Goal: Task Accomplishment & Management: Manage account settings

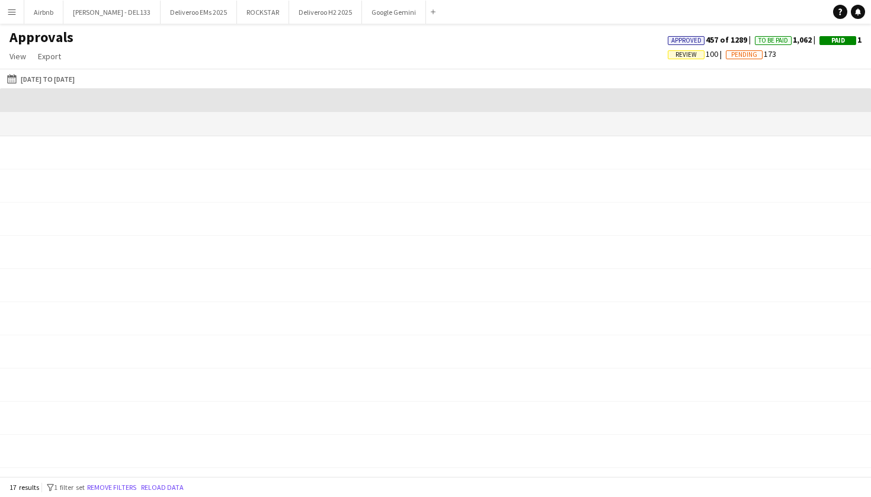
scroll to position [0, 1099]
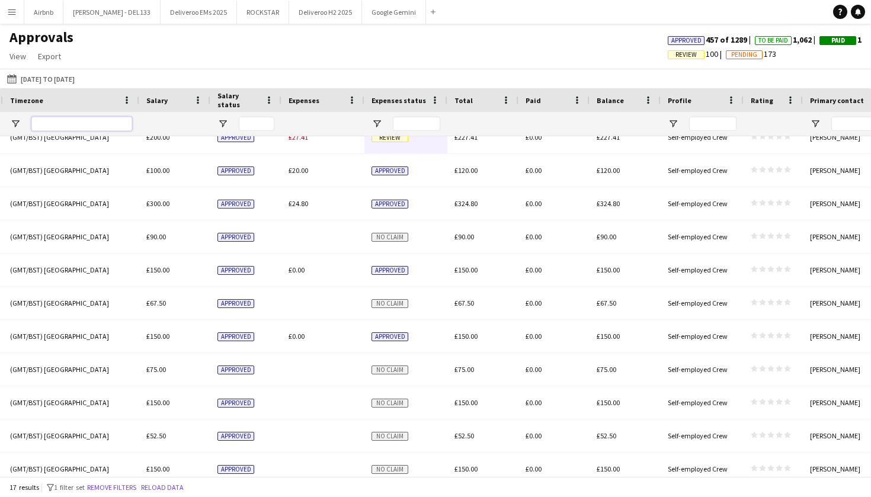
click at [78, 120] on input "Timezone Filter Input" at bounding box center [81, 124] width 101 height 14
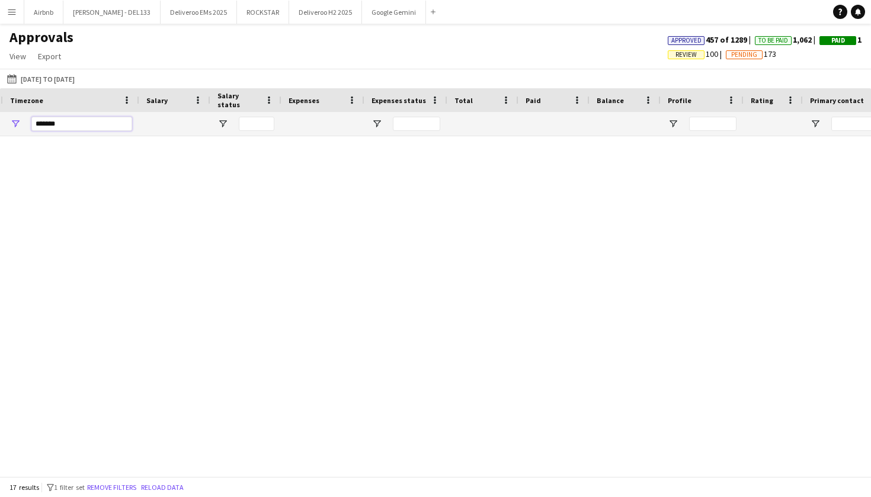
scroll to position [0, 0]
type input "*"
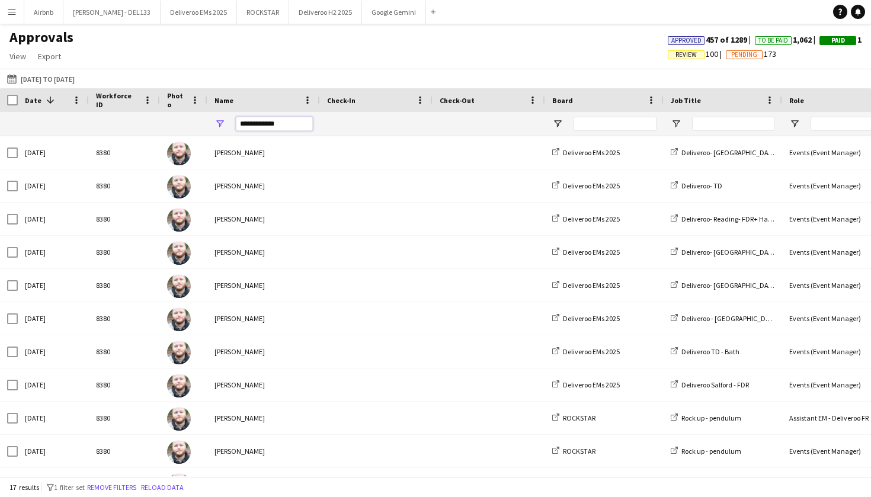
click at [287, 123] on input "**********" at bounding box center [274, 124] width 77 height 14
type input "*"
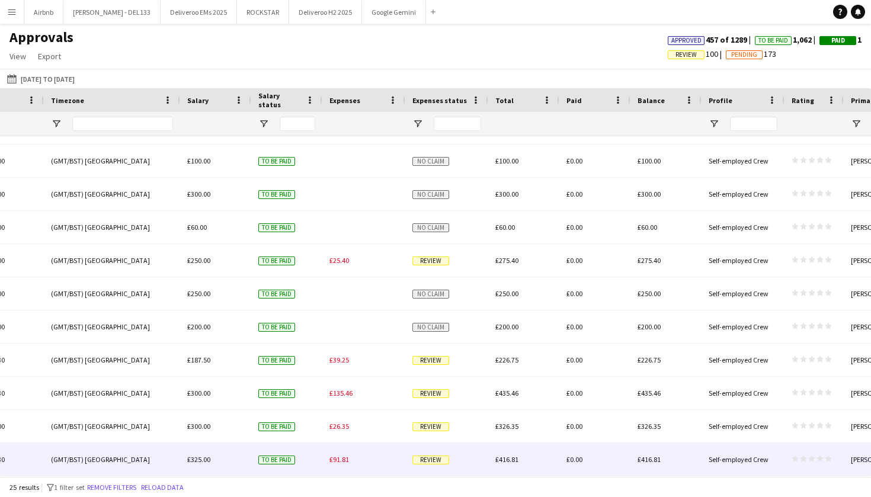
type input "**********"
click at [348, 457] on span "£91.81" at bounding box center [339, 459] width 20 height 9
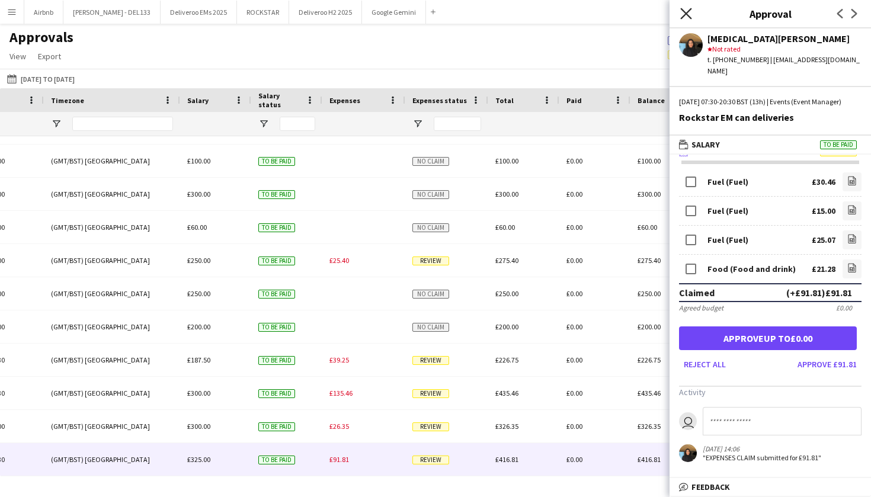
click at [690, 12] on icon "Close pop-in" at bounding box center [685, 13] width 11 height 11
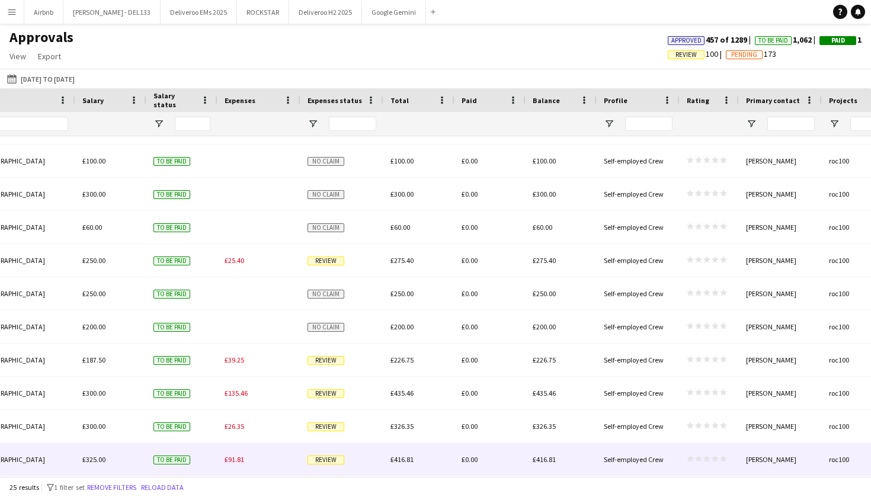
click at [320, 457] on span "Review" at bounding box center [325, 460] width 37 height 9
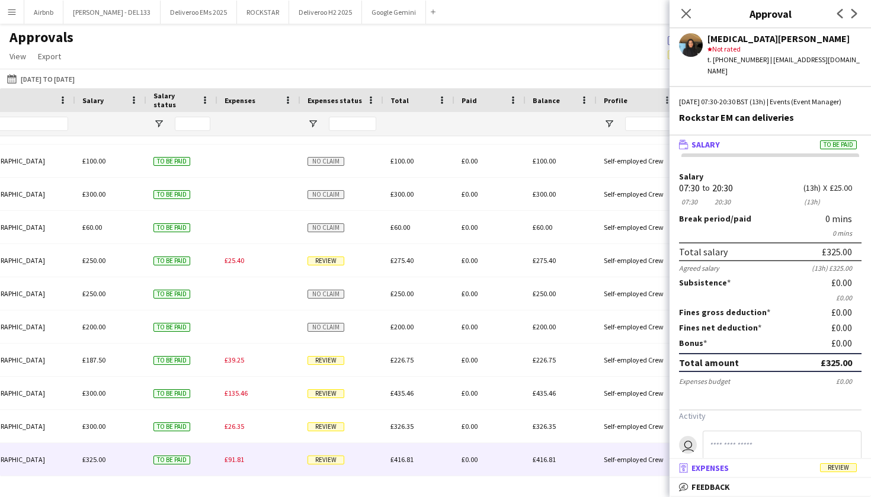
click at [787, 471] on mat-panel-title "receipt Expenses Review" at bounding box center [767, 468] width 197 height 11
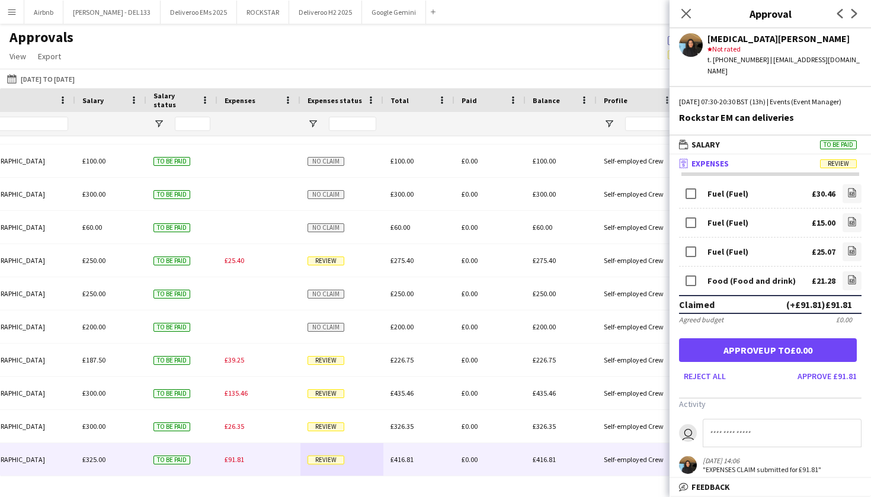
click at [695, 8] on div "Close pop-in" at bounding box center [685, 13] width 33 height 27
click at [679, 12] on app-icon "Close pop-in" at bounding box center [686, 13] width 17 height 17
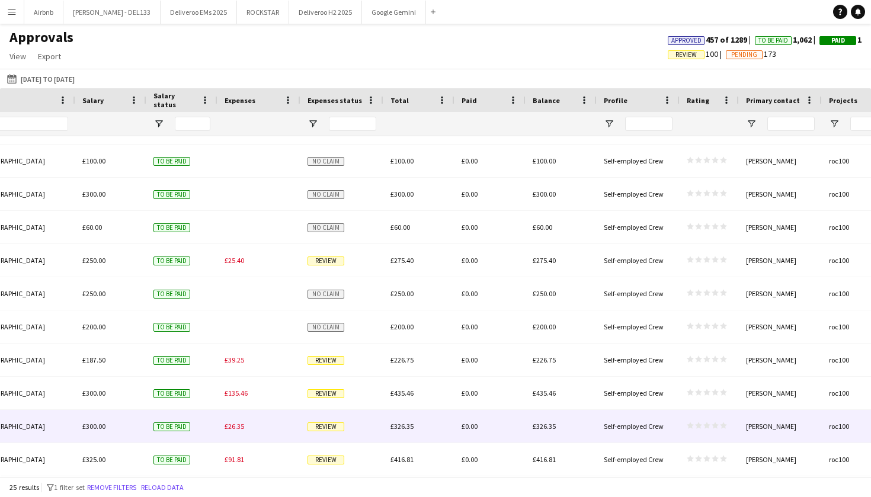
click at [321, 425] on span "Review" at bounding box center [325, 426] width 37 height 9
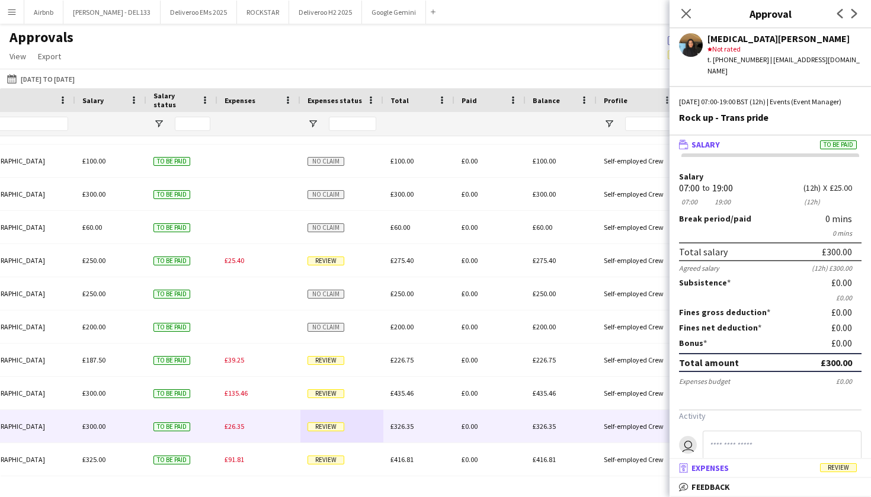
click at [746, 473] on mat-expansion-panel-header "receipt Expenses Review" at bounding box center [769, 468] width 201 height 18
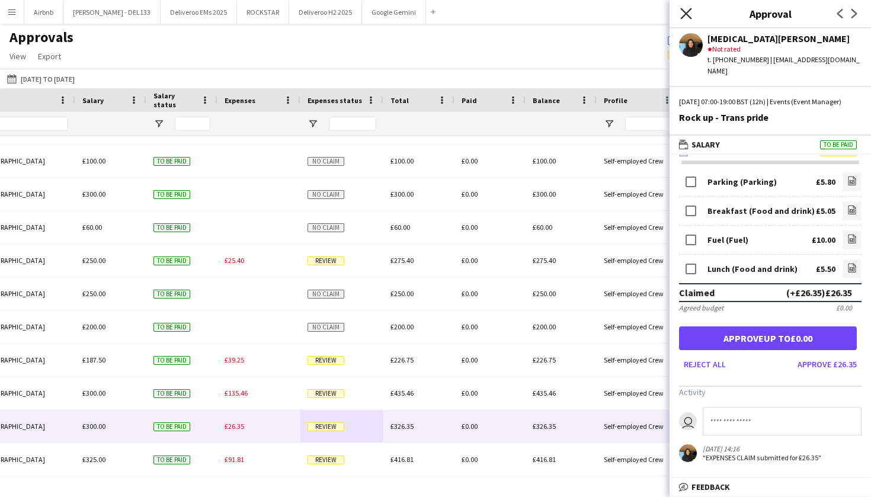
click at [684, 14] on icon "Close pop-in" at bounding box center [685, 13] width 11 height 11
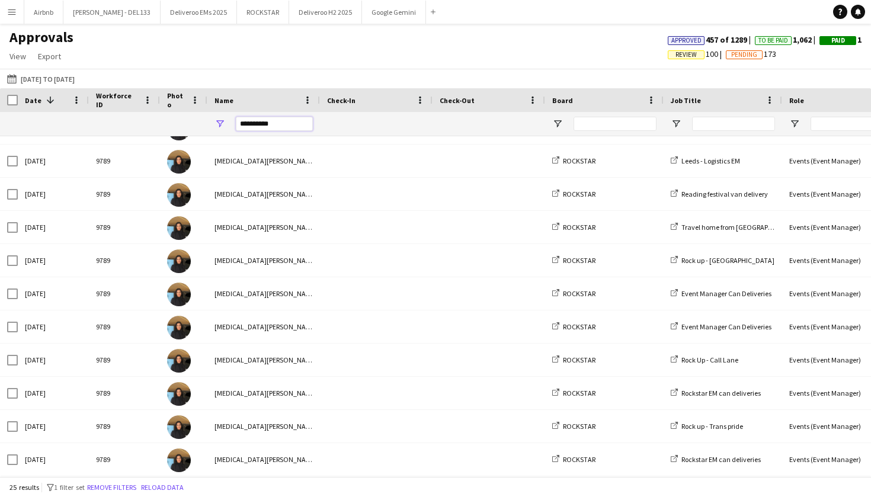
click at [275, 124] on input "**********" at bounding box center [274, 124] width 77 height 14
type input "*"
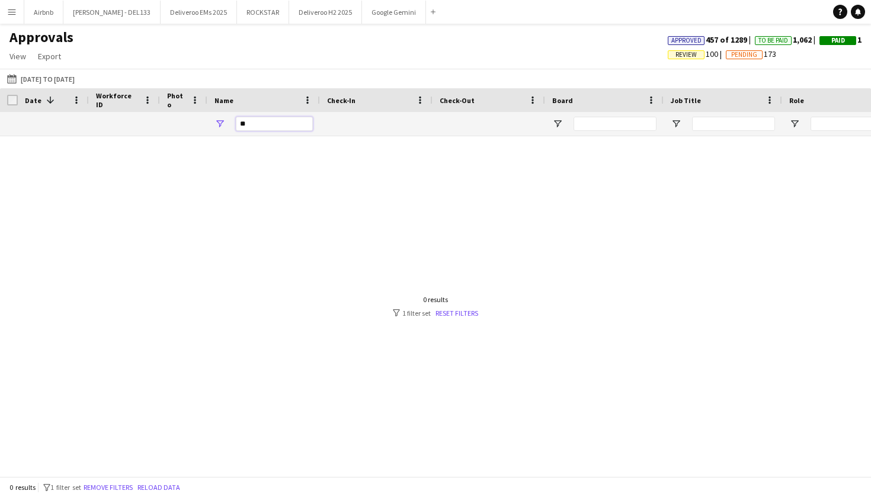
type input "*"
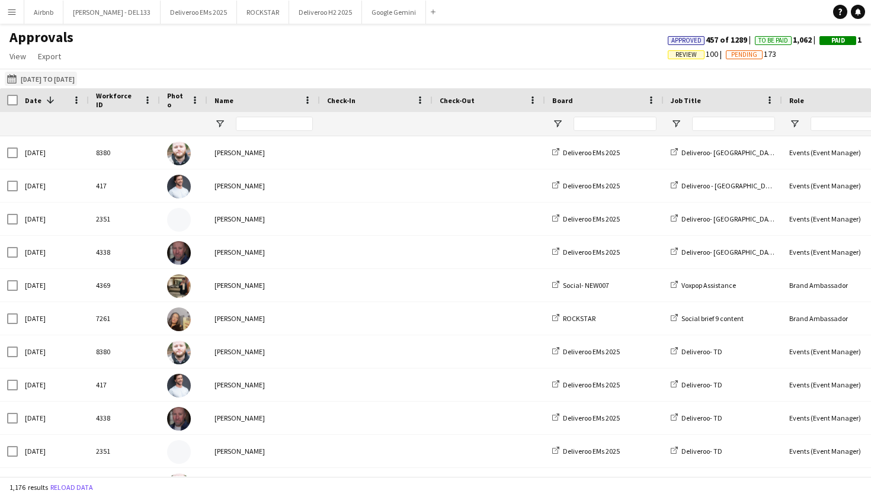
click at [60, 77] on button "[DATE] to [DATE] [DATE] to [DATE]" at bounding box center [41, 79] width 72 height 14
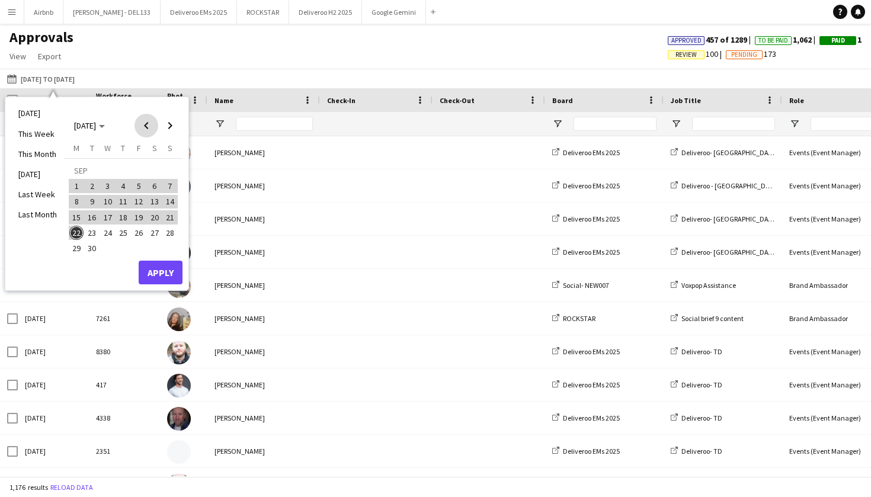
click at [147, 127] on span "Previous month" at bounding box center [146, 126] width 24 height 24
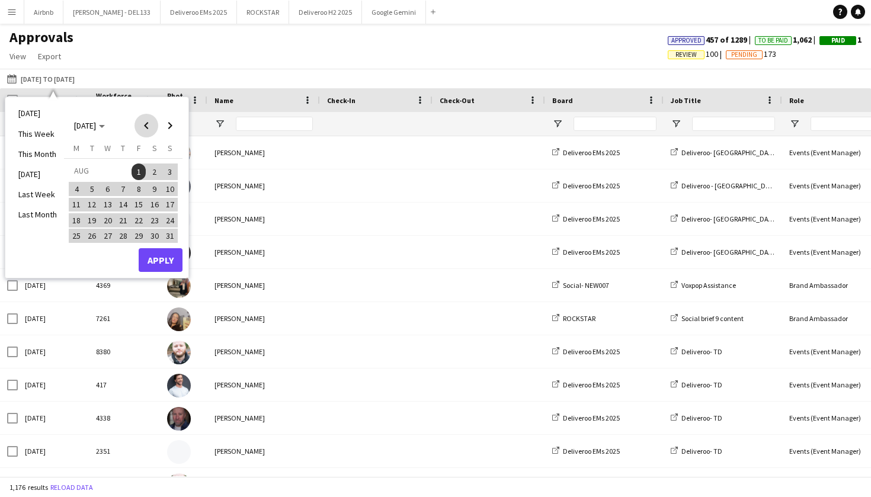
click at [147, 127] on span "Previous month" at bounding box center [146, 126] width 24 height 24
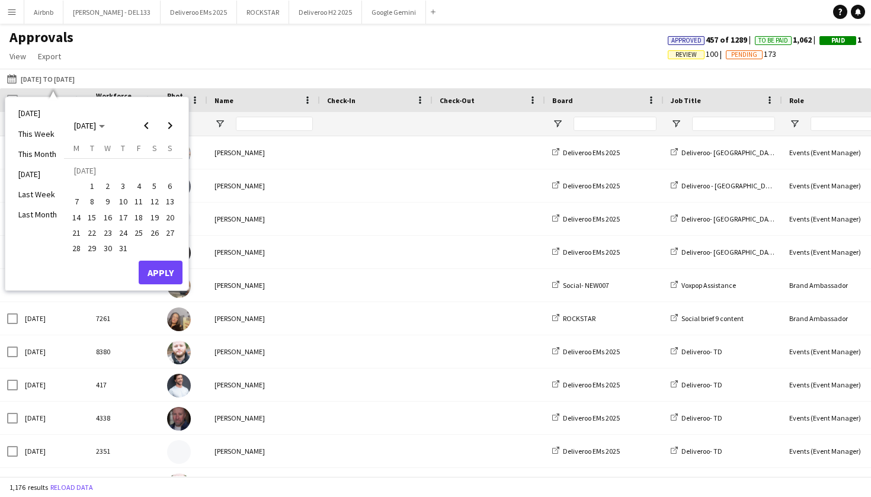
click at [93, 188] on span "1" at bounding box center [92, 186] width 14 height 14
click at [173, 122] on span "Next month" at bounding box center [170, 126] width 24 height 24
click at [168, 231] on span "31" at bounding box center [170, 236] width 14 height 14
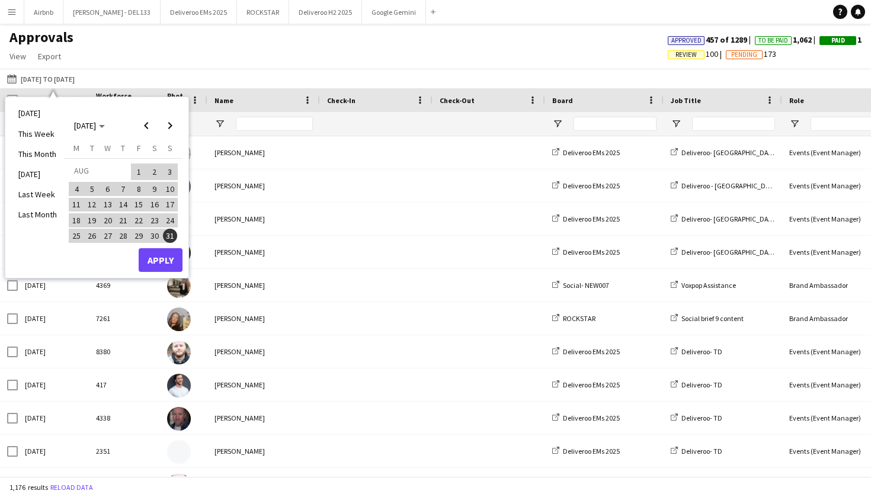
click at [168, 261] on button "Apply" at bounding box center [161, 260] width 44 height 24
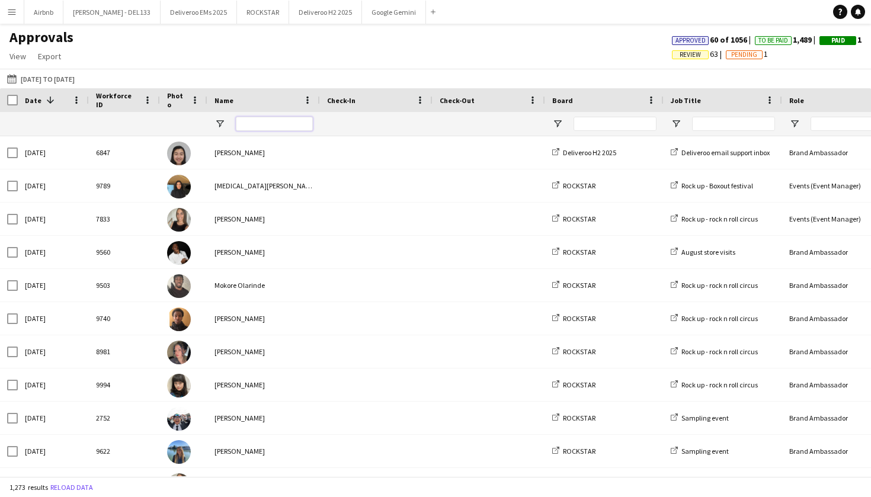
click at [262, 121] on input "Name Filter Input" at bounding box center [274, 124] width 77 height 14
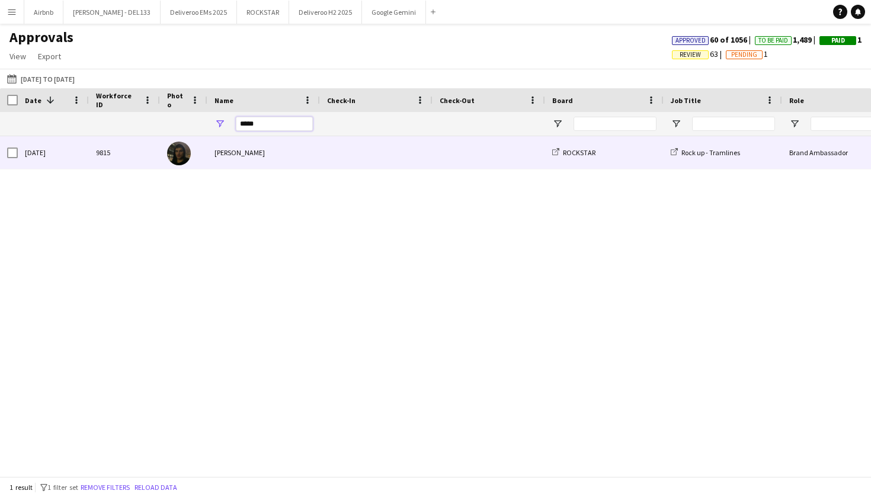
type input "*****"
click at [378, 158] on span at bounding box center [376, 152] width 98 height 33
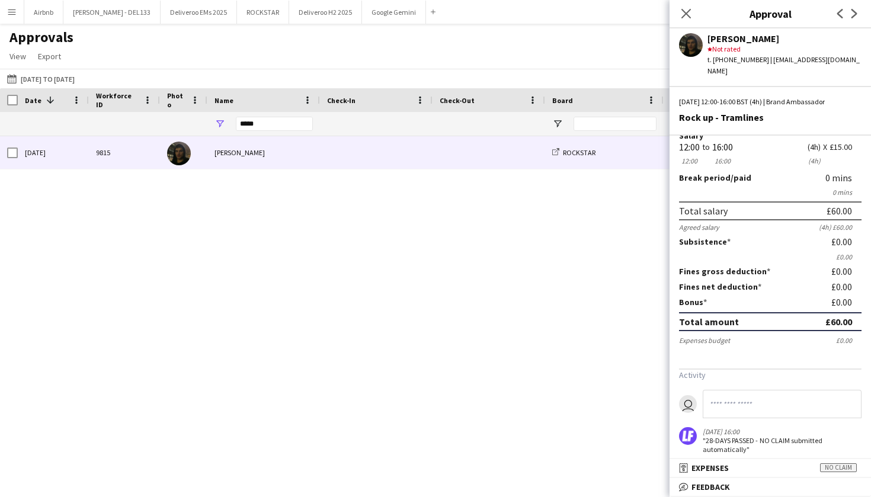
scroll to position [40, 0]
click at [688, 15] on icon "Close pop-in" at bounding box center [685, 13] width 11 height 11
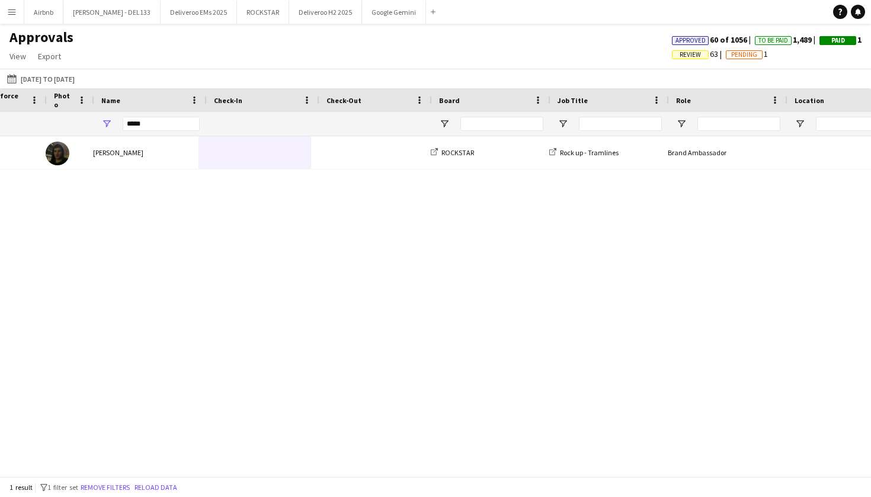
scroll to position [0, 217]
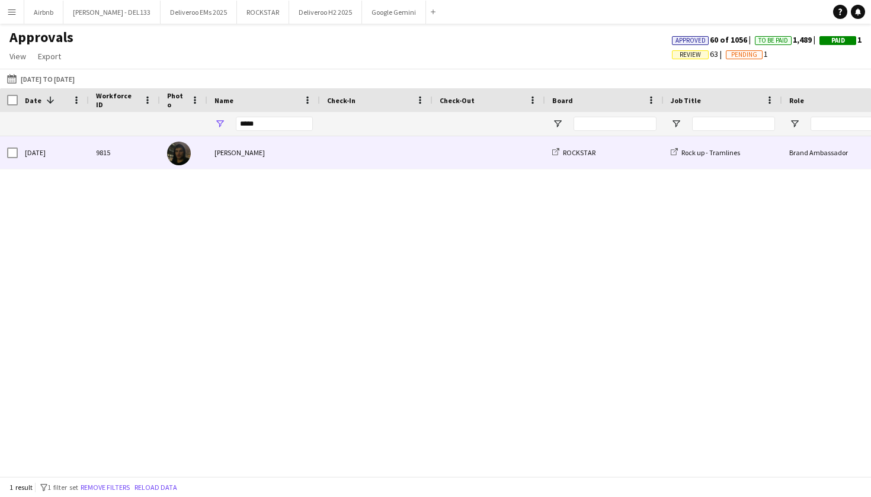
drag, startPoint x: 271, startPoint y: 157, endPoint x: 214, endPoint y: 151, distance: 57.2
click at [214, 151] on div "[PERSON_NAME]" at bounding box center [263, 152] width 113 height 33
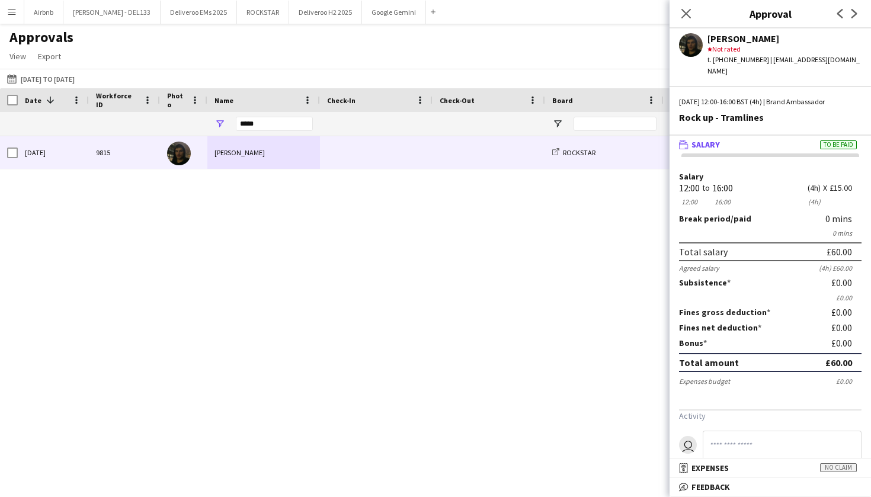
drag, startPoint x: 709, startPoint y: 39, endPoint x: 776, endPoint y: 40, distance: 66.9
click at [776, 40] on div "[PERSON_NAME]" at bounding box center [784, 38] width 154 height 11
copy div "[PERSON_NAME]"
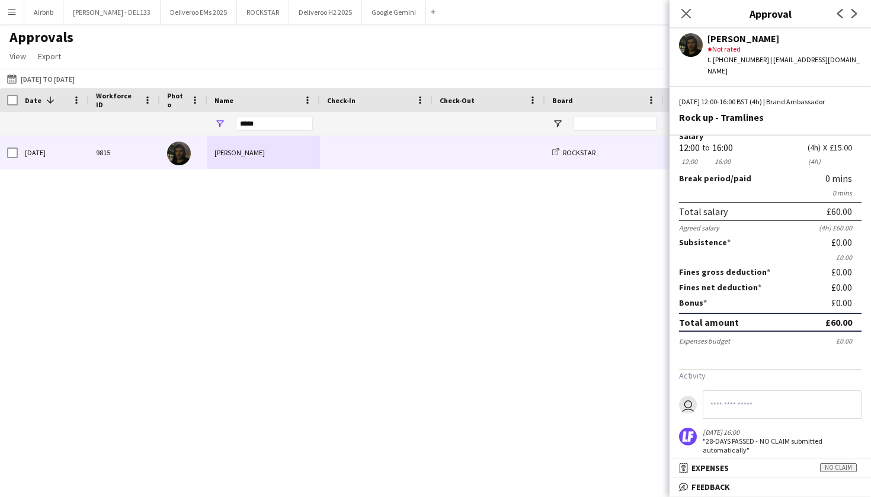
click at [782, 40] on div "[PERSON_NAME]" at bounding box center [784, 38] width 154 height 11
drag, startPoint x: 780, startPoint y: 40, endPoint x: 709, endPoint y: 37, distance: 70.5
click at [709, 37] on div "[PERSON_NAME]" at bounding box center [784, 38] width 154 height 11
copy div "[PERSON_NAME]"
click at [10, 10] on app-icon "Menu" at bounding box center [11, 11] width 9 height 9
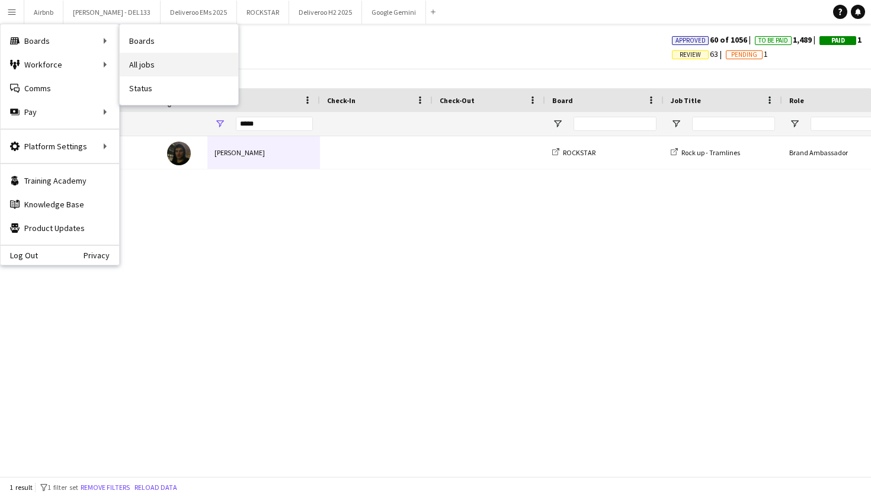
click at [204, 56] on link "All jobs" at bounding box center [179, 65] width 118 height 24
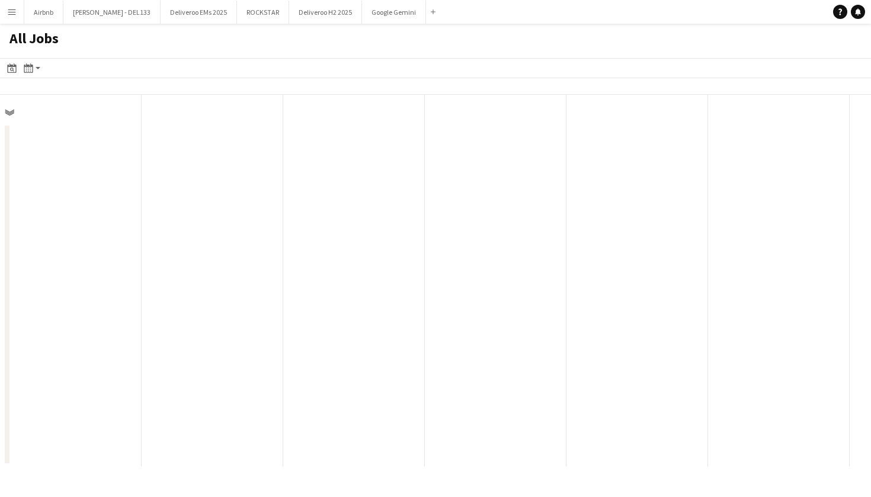
scroll to position [0, 283]
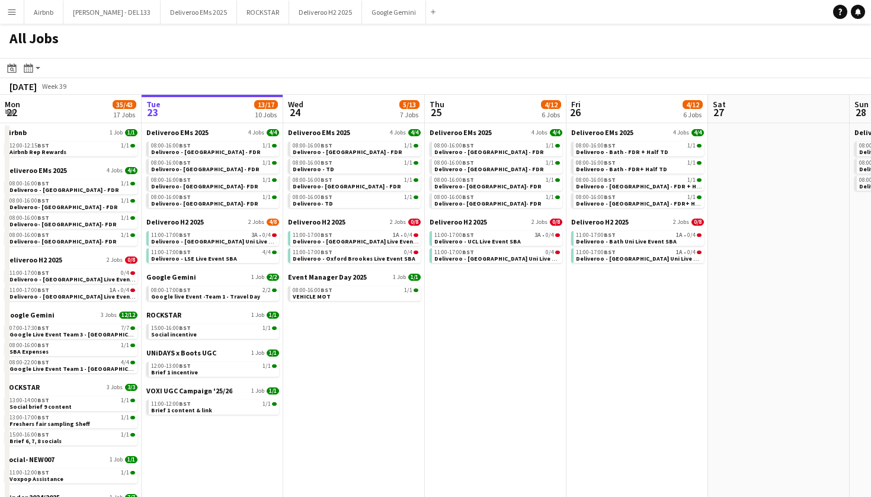
click at [15, 17] on button "Menu" at bounding box center [12, 12] width 24 height 24
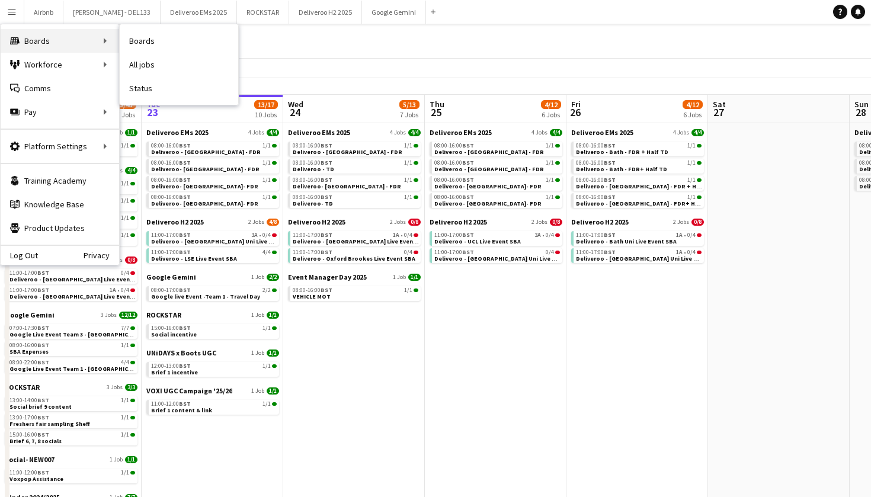
click at [25, 36] on div "Boards Boards" at bounding box center [60, 41] width 118 height 24
click at [179, 49] on div "All Jobs" at bounding box center [435, 41] width 871 height 34
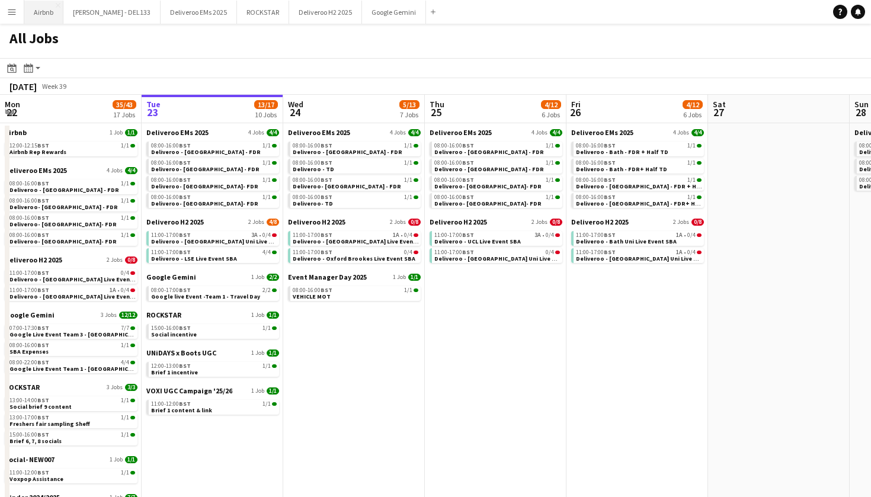
click at [50, 14] on button "Airbnb Close" at bounding box center [43, 12] width 39 height 23
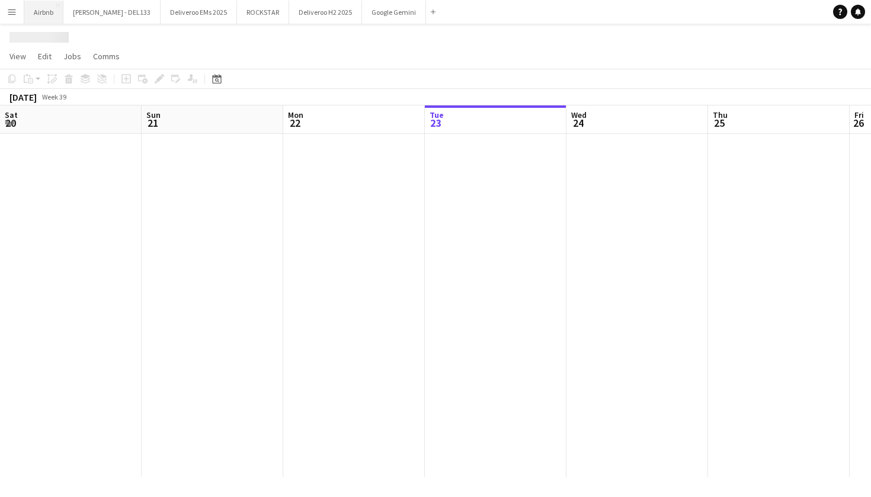
scroll to position [0, 283]
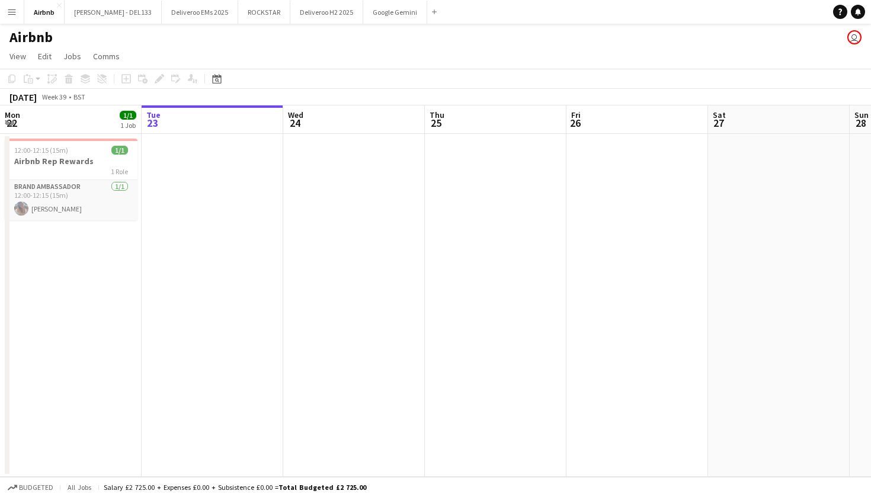
click at [12, 14] on app-icon "Menu" at bounding box center [11, 11] width 9 height 9
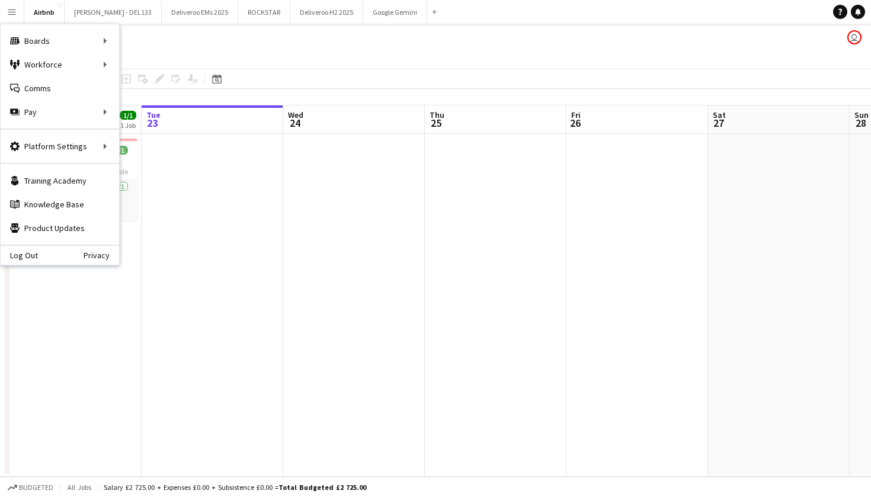
click at [244, 39] on div "Airbnb user" at bounding box center [435, 35] width 871 height 23
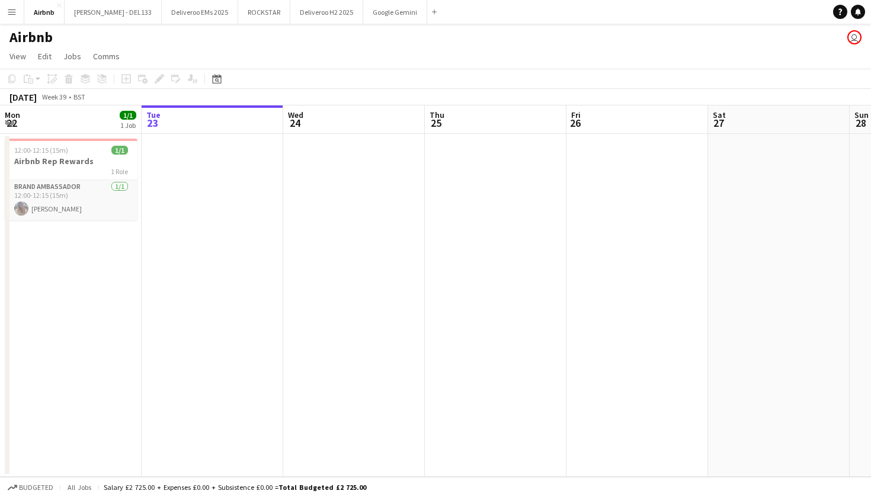
click at [9, 14] on app-icon "Menu" at bounding box center [11, 11] width 9 height 9
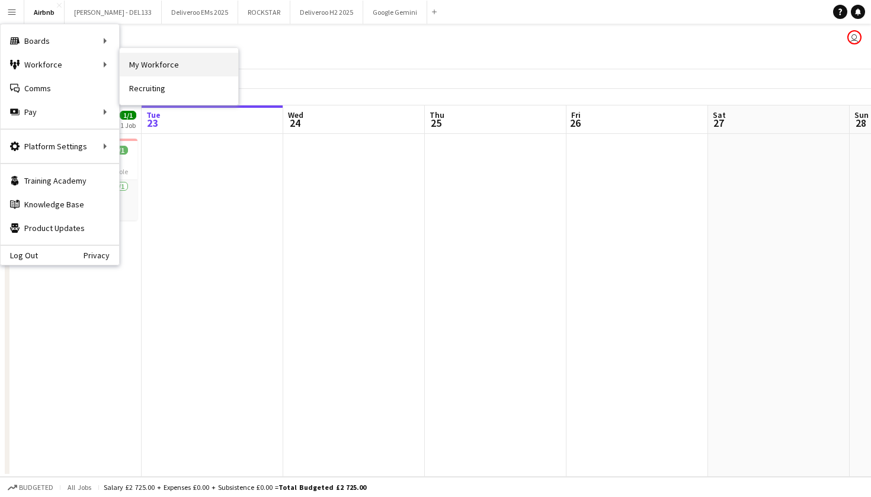
click at [150, 64] on link "My Workforce" at bounding box center [179, 65] width 118 height 24
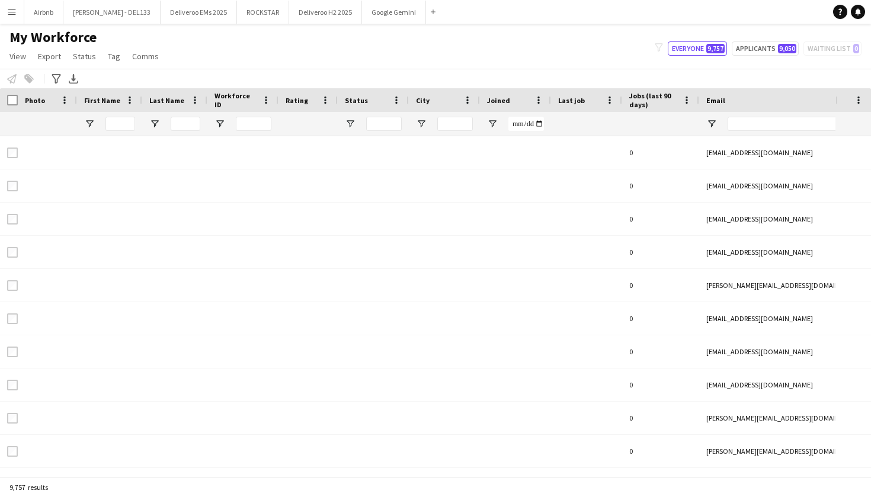
type input "******"
type input "**********"
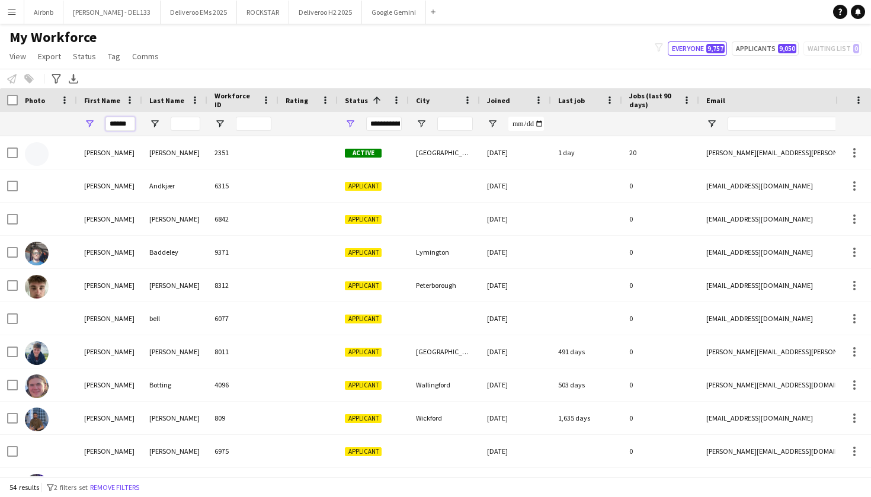
click at [133, 123] on input "******" at bounding box center [120, 124] width 30 height 14
type input "*"
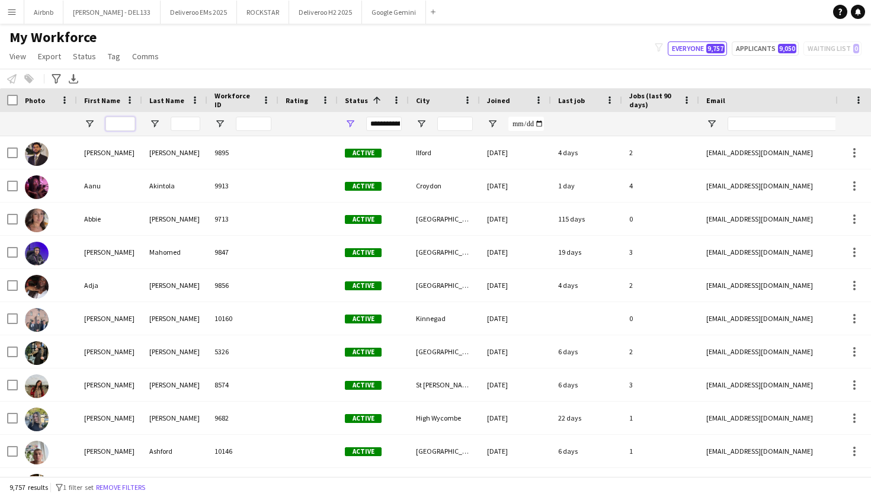
paste input "**********"
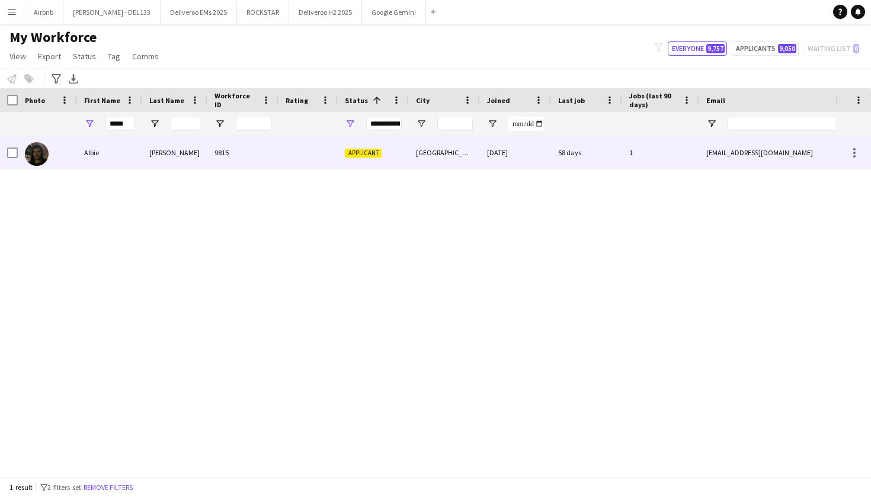
click at [130, 158] on div "Albie" at bounding box center [109, 152] width 65 height 33
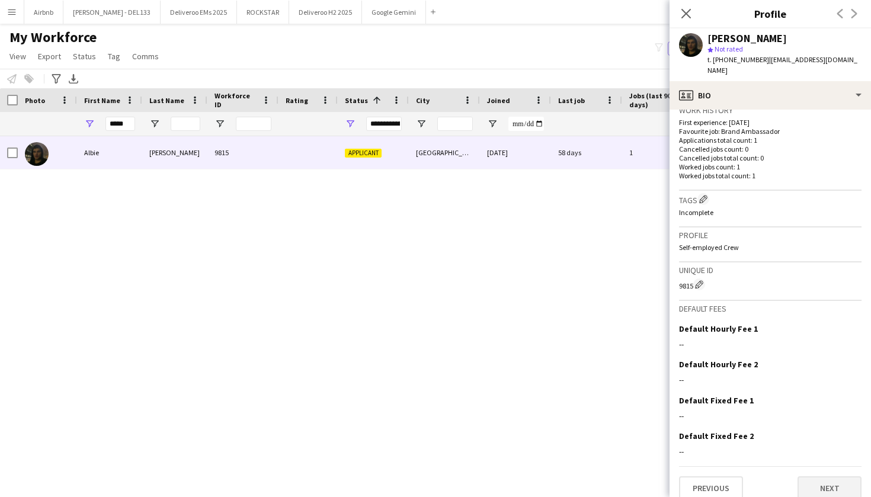
scroll to position [297, 0]
click at [835, 477] on button "Next" at bounding box center [829, 489] width 64 height 24
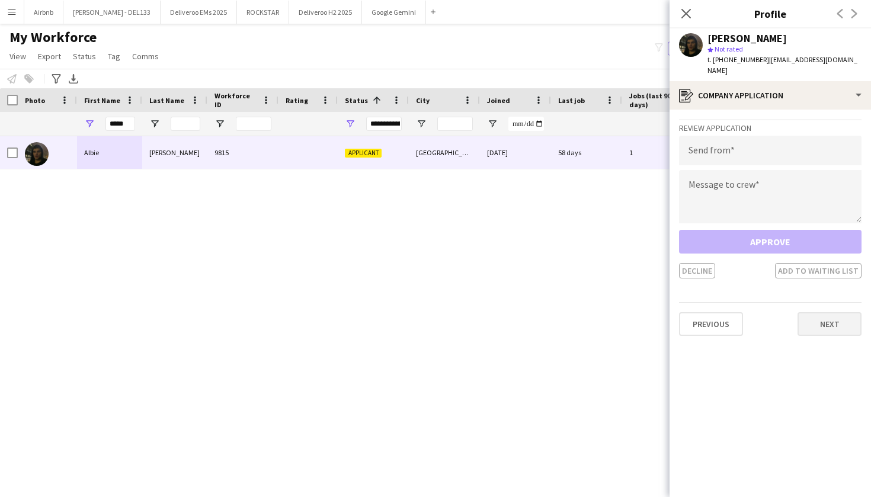
click at [834, 315] on button "Next" at bounding box center [829, 324] width 64 height 24
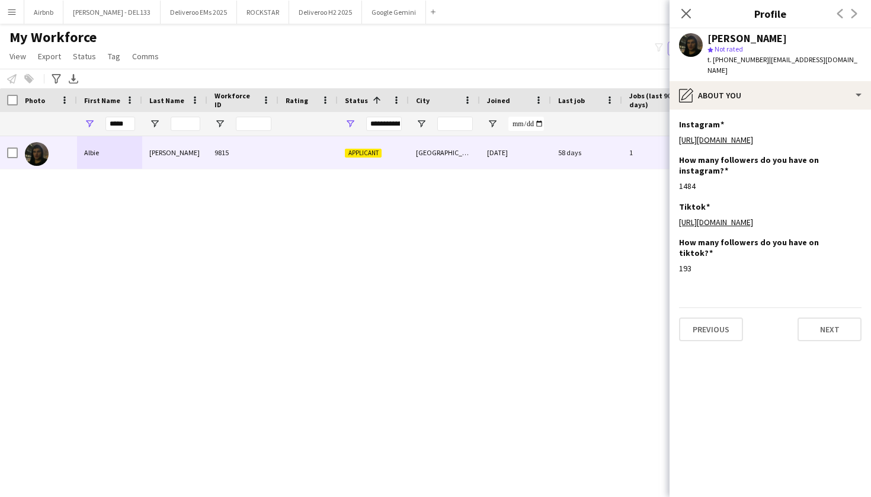
click at [834, 317] on button "Next" at bounding box center [829, 329] width 64 height 24
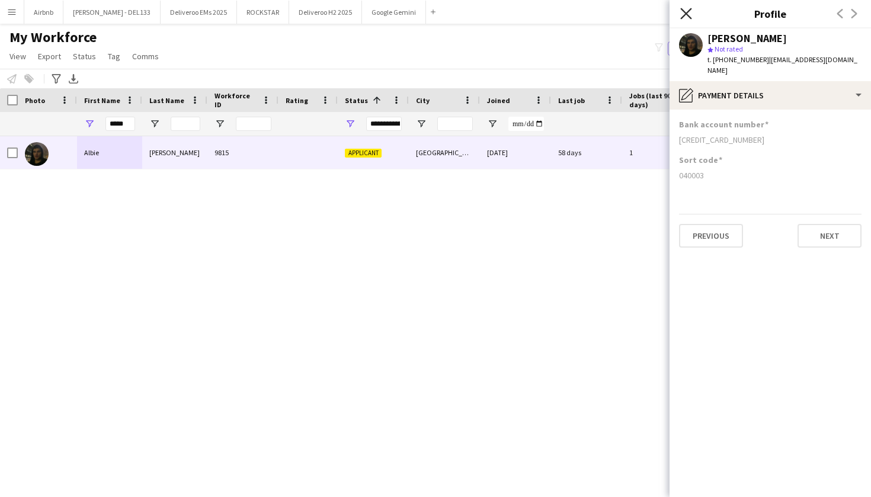
click at [688, 15] on icon at bounding box center [685, 13] width 11 height 11
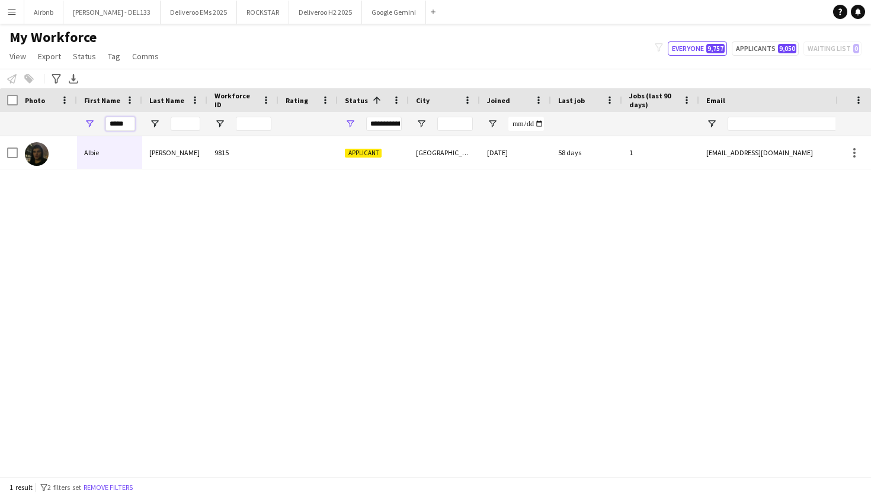
click at [127, 124] on input "*****" at bounding box center [120, 124] width 30 height 14
type input "*"
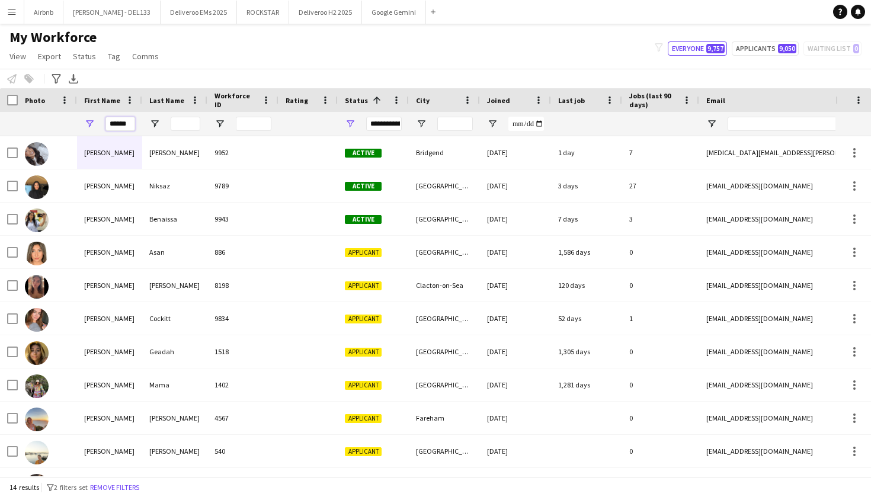
type input "******"
click at [189, 127] on input "Last Name Filter Input" at bounding box center [186, 124] width 30 height 14
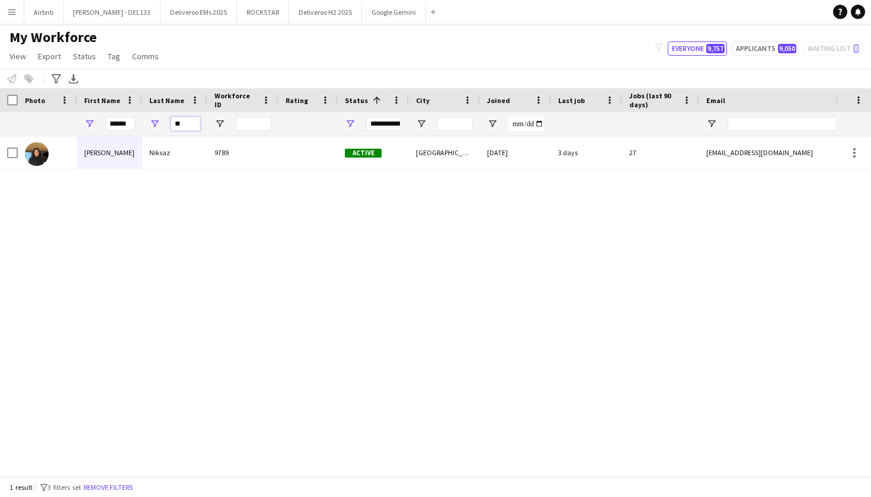
type input "*"
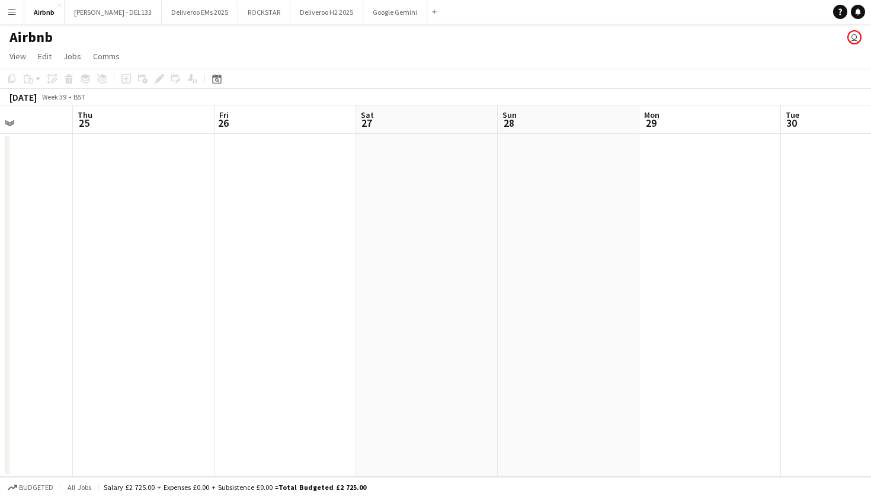
scroll to position [0, 370]
click at [14, 14] on app-icon "Menu" at bounding box center [11, 11] width 9 height 9
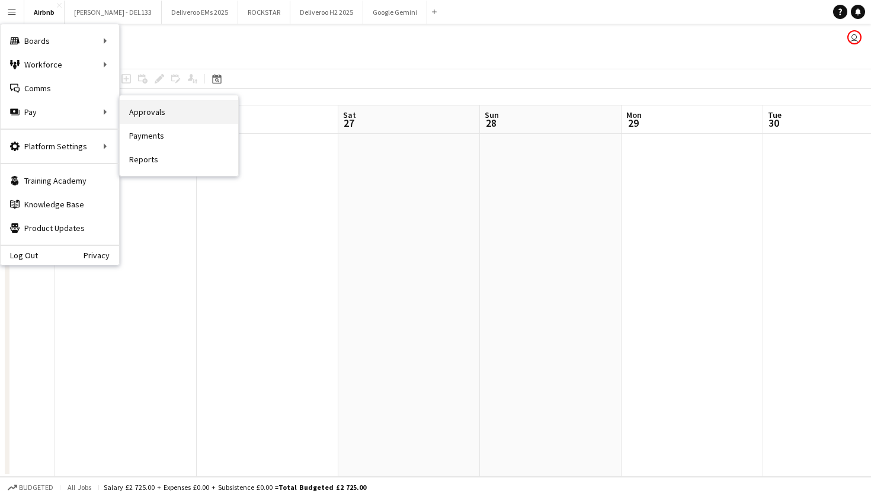
click at [159, 108] on link "Approvals" at bounding box center [179, 112] width 118 height 24
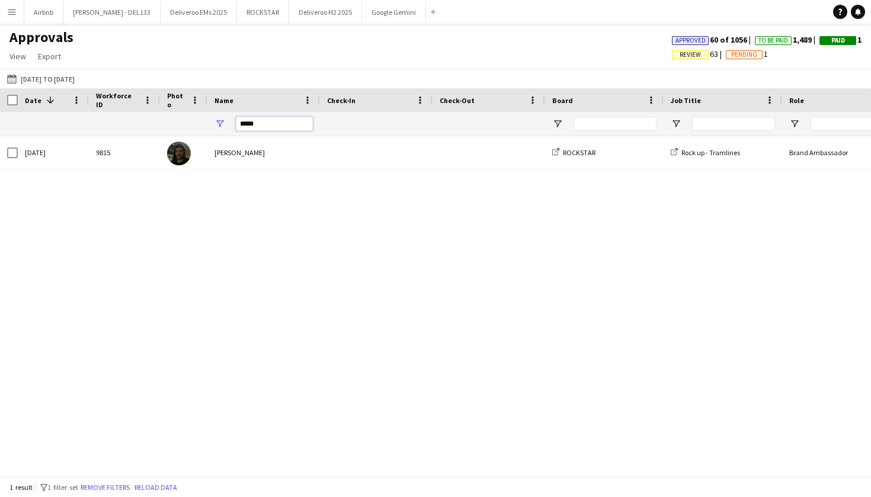
click at [266, 126] on input "*****" at bounding box center [274, 124] width 77 height 14
type input "*"
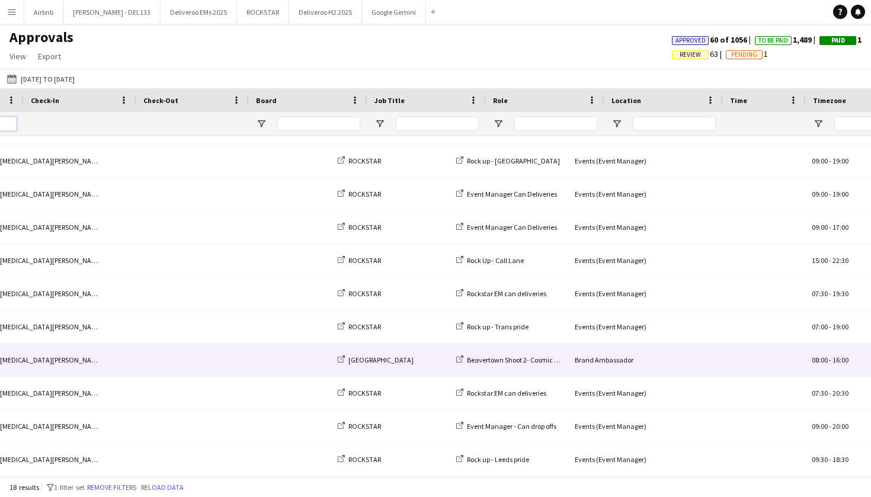
scroll to position [0, 347]
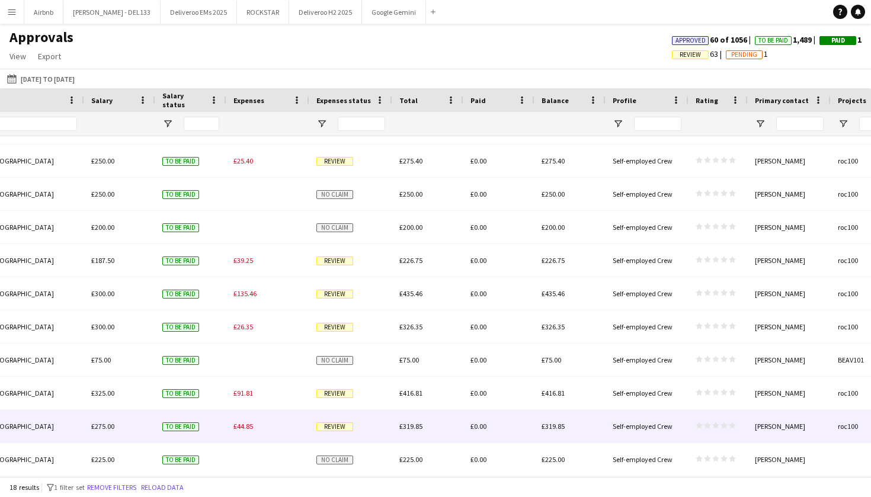
type input "******"
click at [343, 422] on span "Review" at bounding box center [334, 426] width 37 height 9
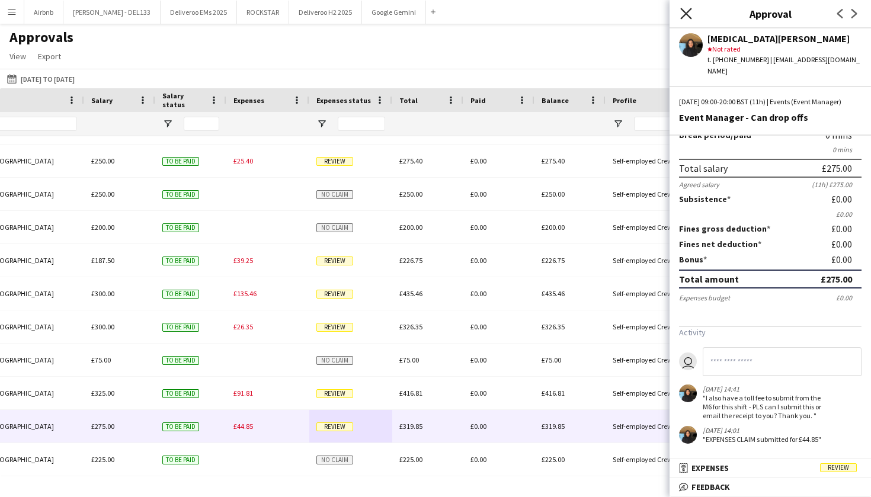
click at [687, 10] on icon "Close pop-in" at bounding box center [685, 13] width 11 height 11
